Goal: Navigation & Orientation: Find specific page/section

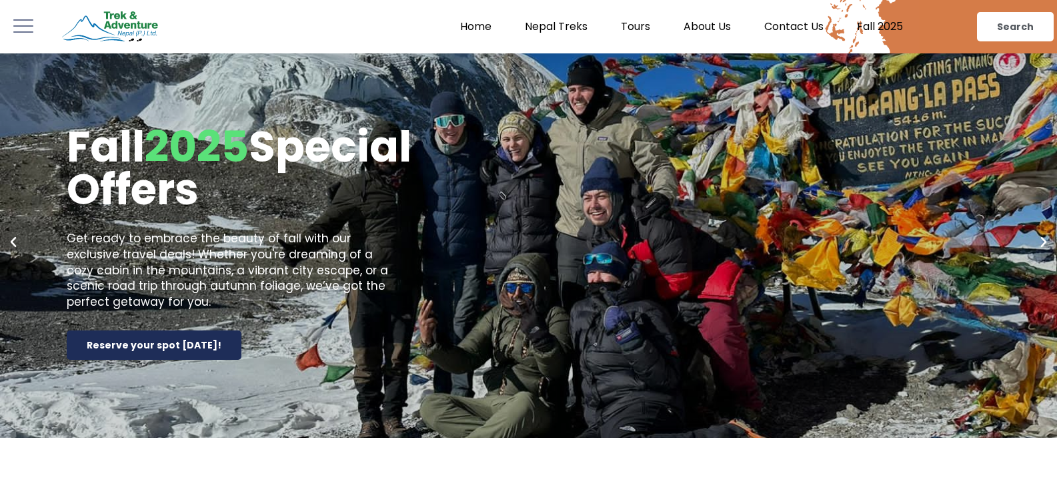
scroll to position [67, 0]
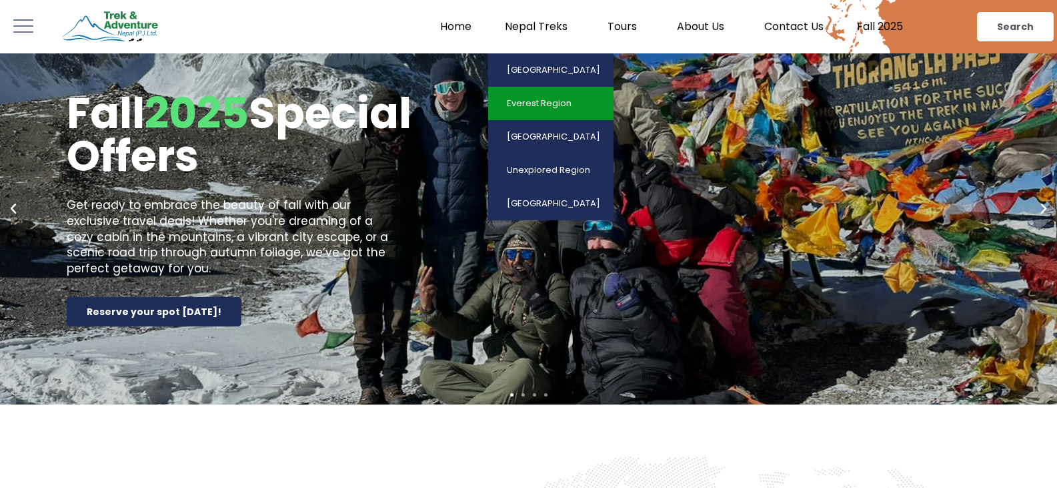
click at [549, 101] on link "Everest Region" at bounding box center [550, 103] width 125 height 33
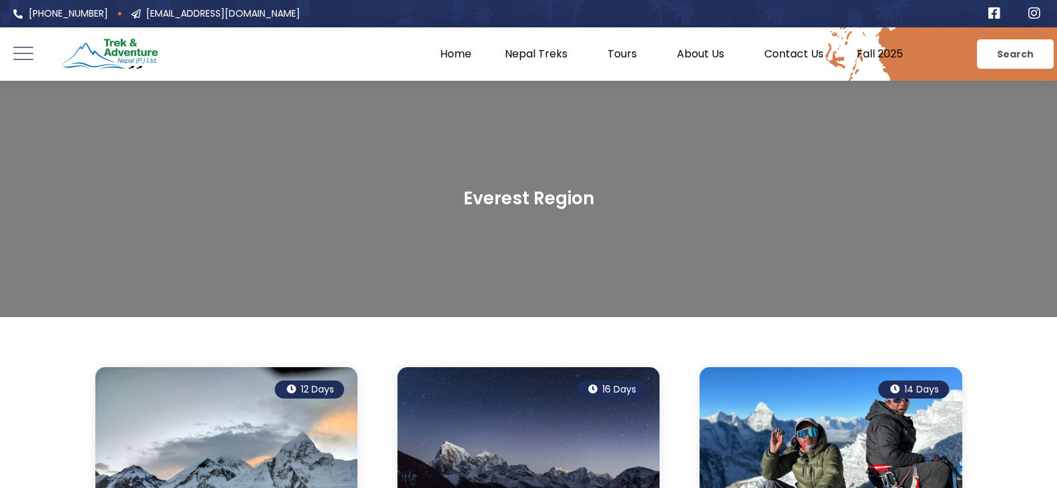
click at [145, 51] on img at bounding box center [110, 54] width 100 height 37
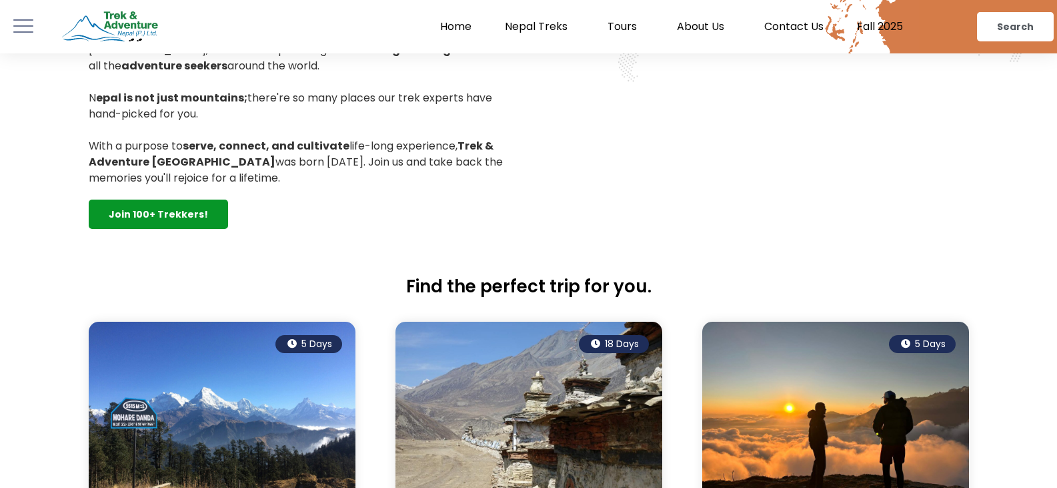
scroll to position [467, 0]
